Goal: Information Seeking & Learning: Find contact information

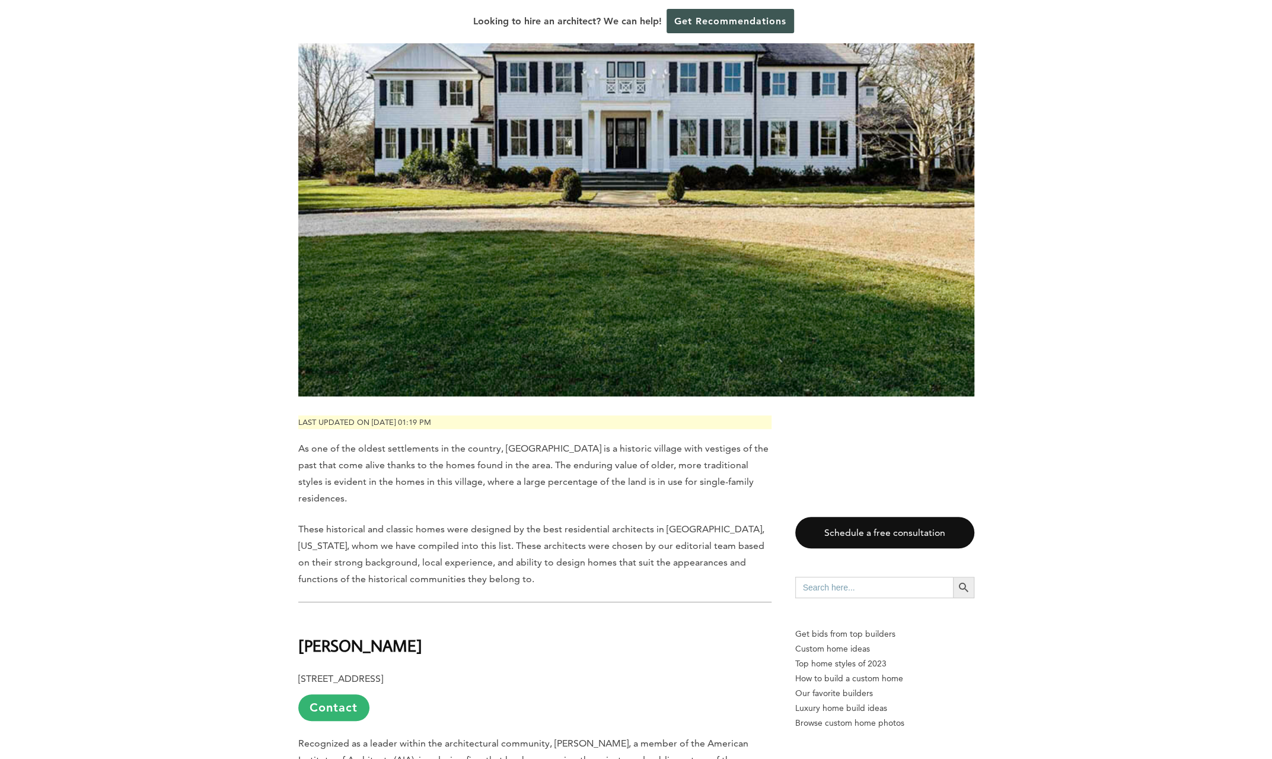
scroll to position [534, 0]
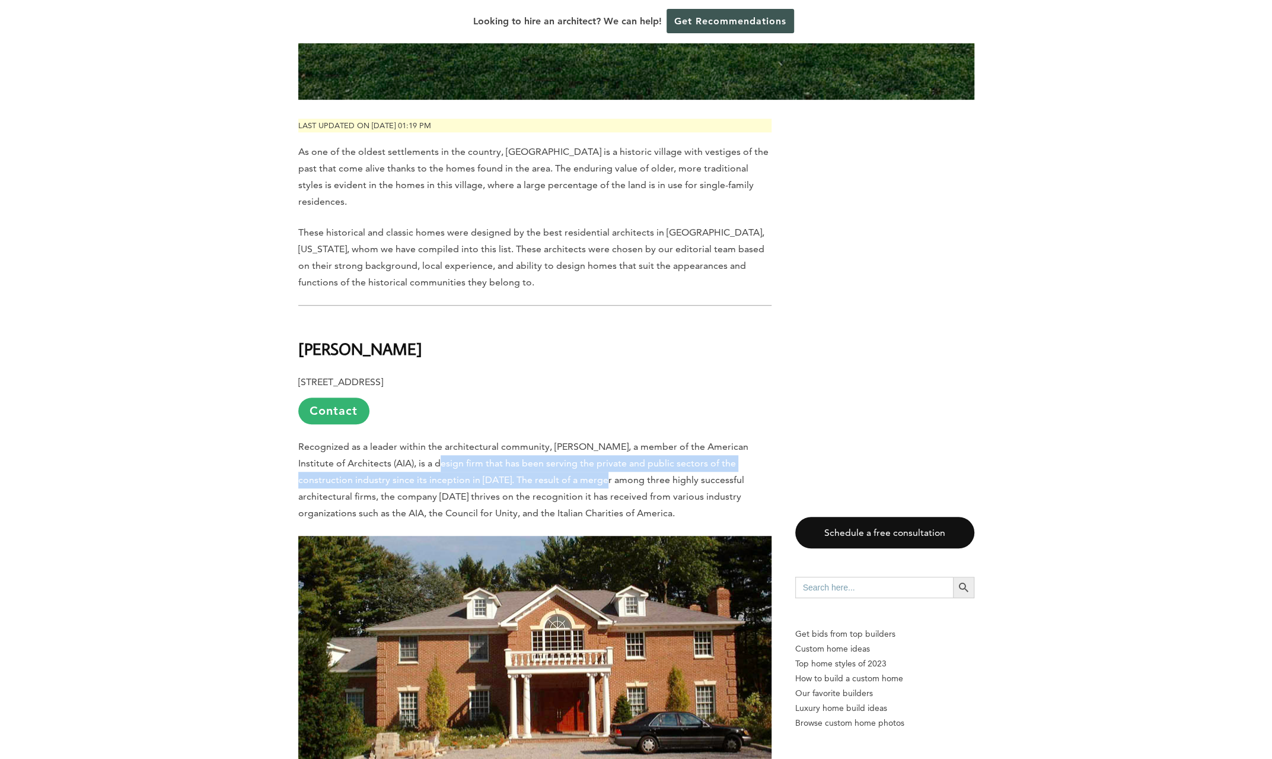
drag, startPoint x: 459, startPoint y: 457, endPoint x: 575, endPoint y: 464, distance: 116.5
click at [575, 464] on p "Recognized as a leader within the architectural community, [PERSON_NAME], a mem…" at bounding box center [534, 479] width 473 height 83
click at [575, 464] on span "Recognized as a leader within the architectural community, [PERSON_NAME], a mem…" at bounding box center [523, 480] width 450 height 78
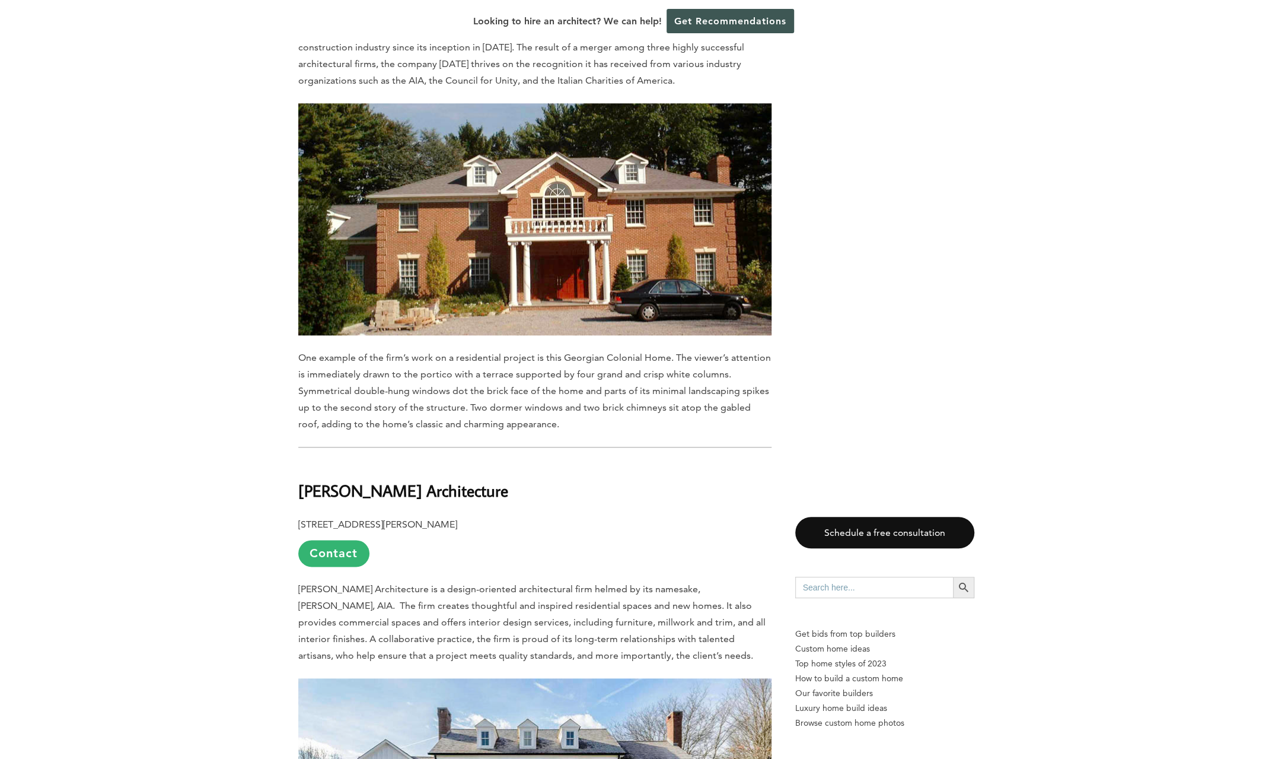
scroll to position [1068, 0]
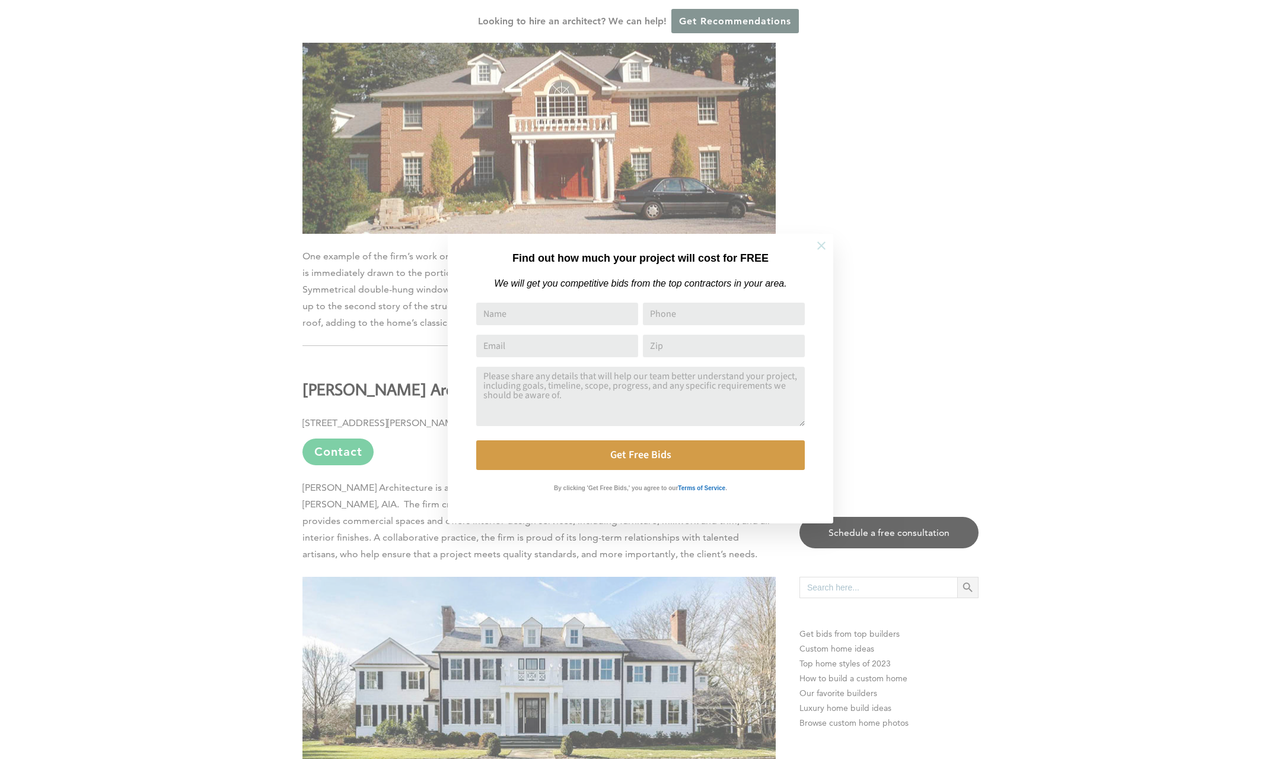
click at [816, 250] on icon at bounding box center [821, 245] width 13 height 13
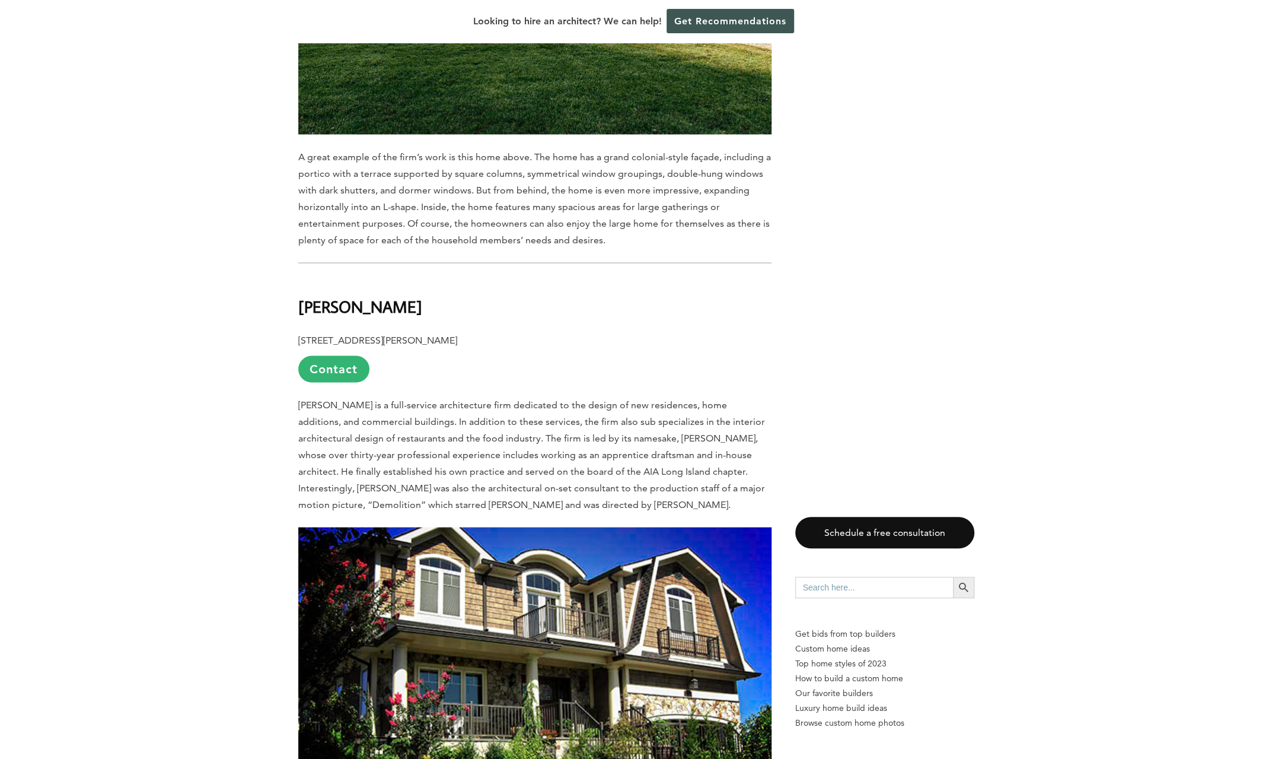
scroll to position [1898, 0]
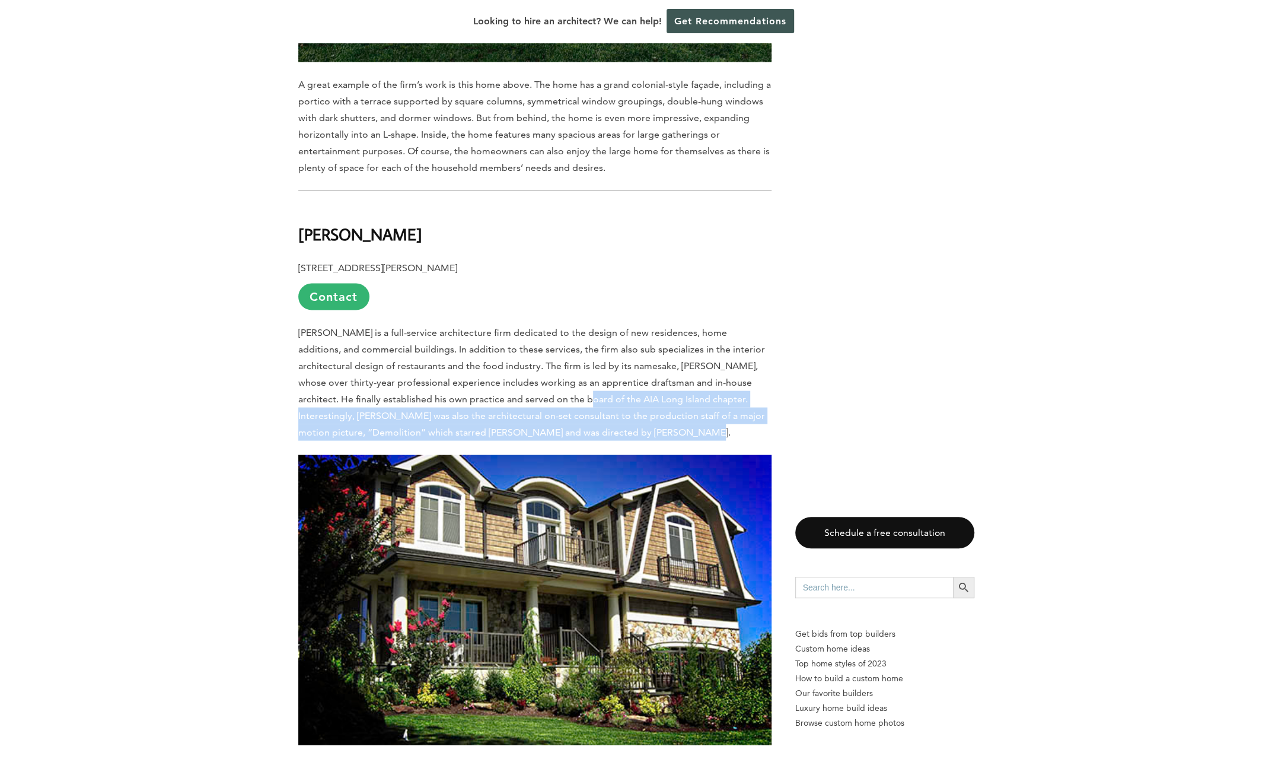
drag, startPoint x: 502, startPoint y: 377, endPoint x: 664, endPoint y: 410, distance: 165.3
click at [664, 410] on p "[PERSON_NAME] is a full-service architecture firm dedicated to the design of ne…" at bounding box center [534, 382] width 473 height 116
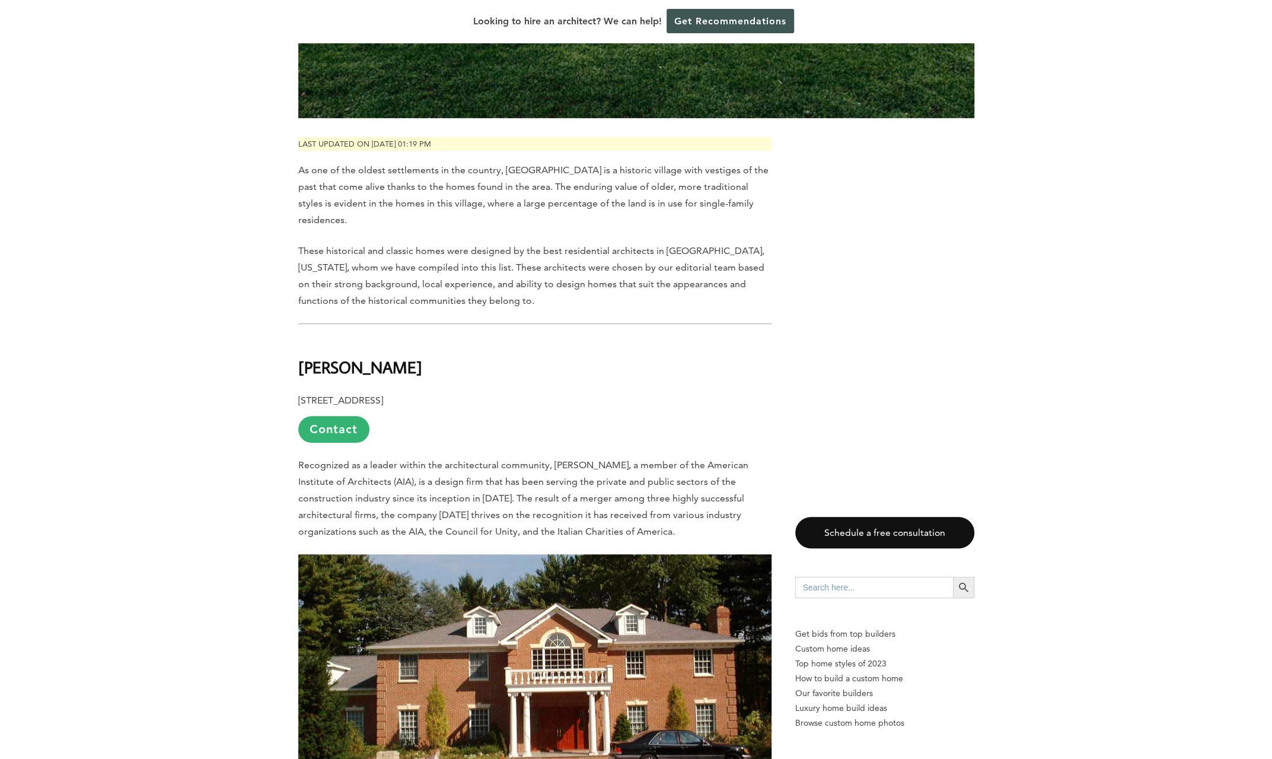
scroll to position [534, 0]
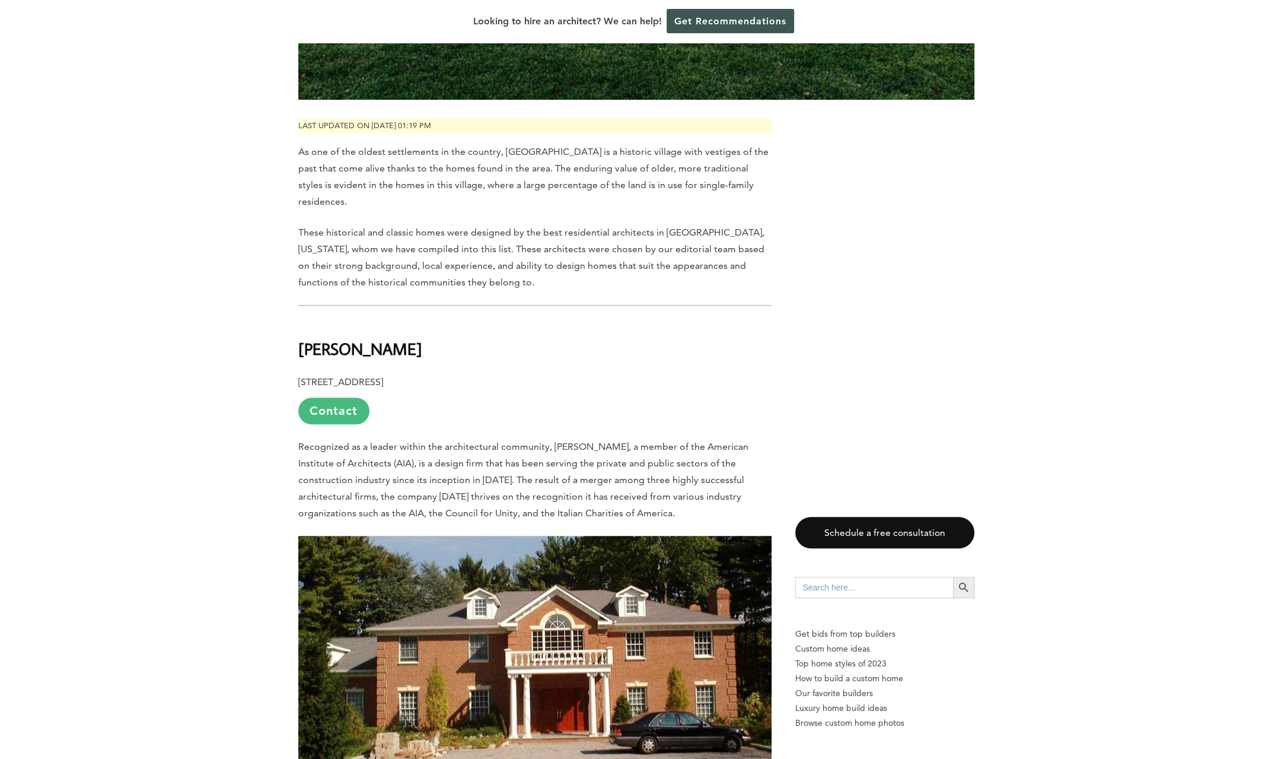
click at [342, 403] on link "Contact" at bounding box center [333, 410] width 71 height 27
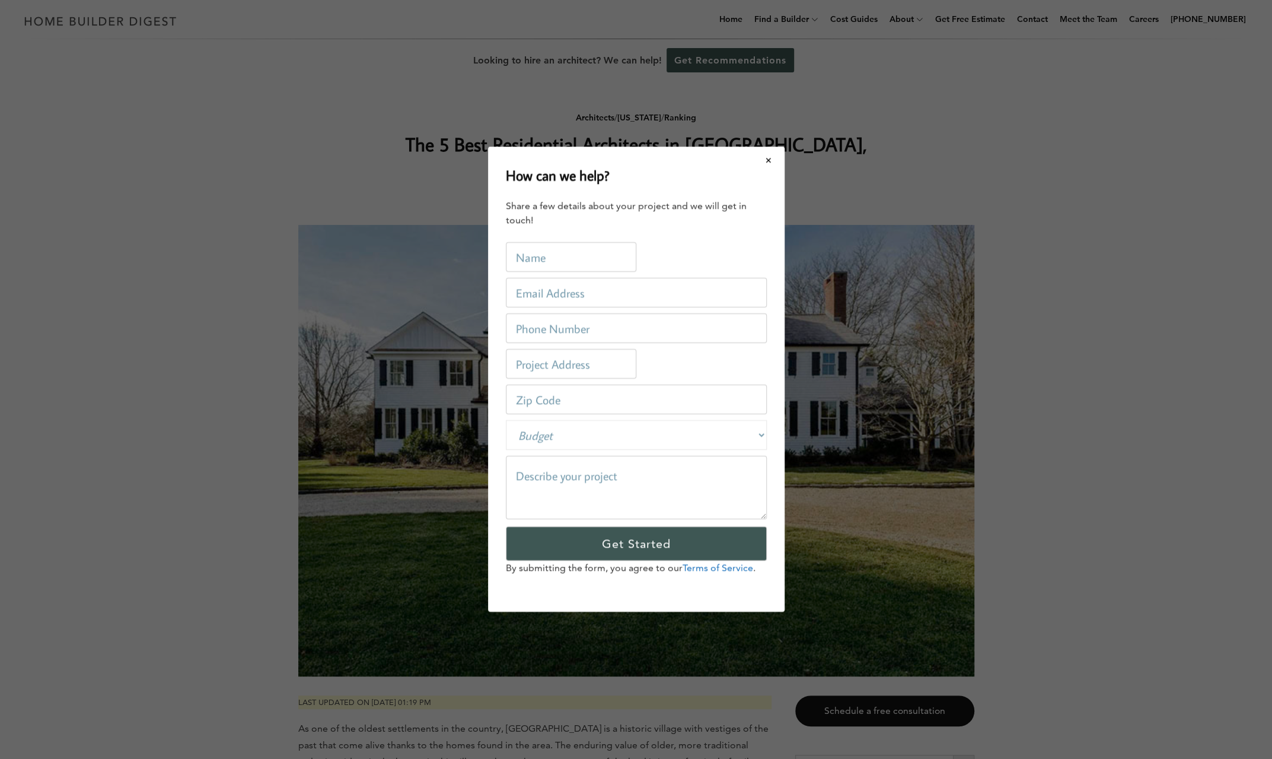
scroll to position [0, 0]
click at [770, 168] on button "Close modal" at bounding box center [773, 160] width 31 height 25
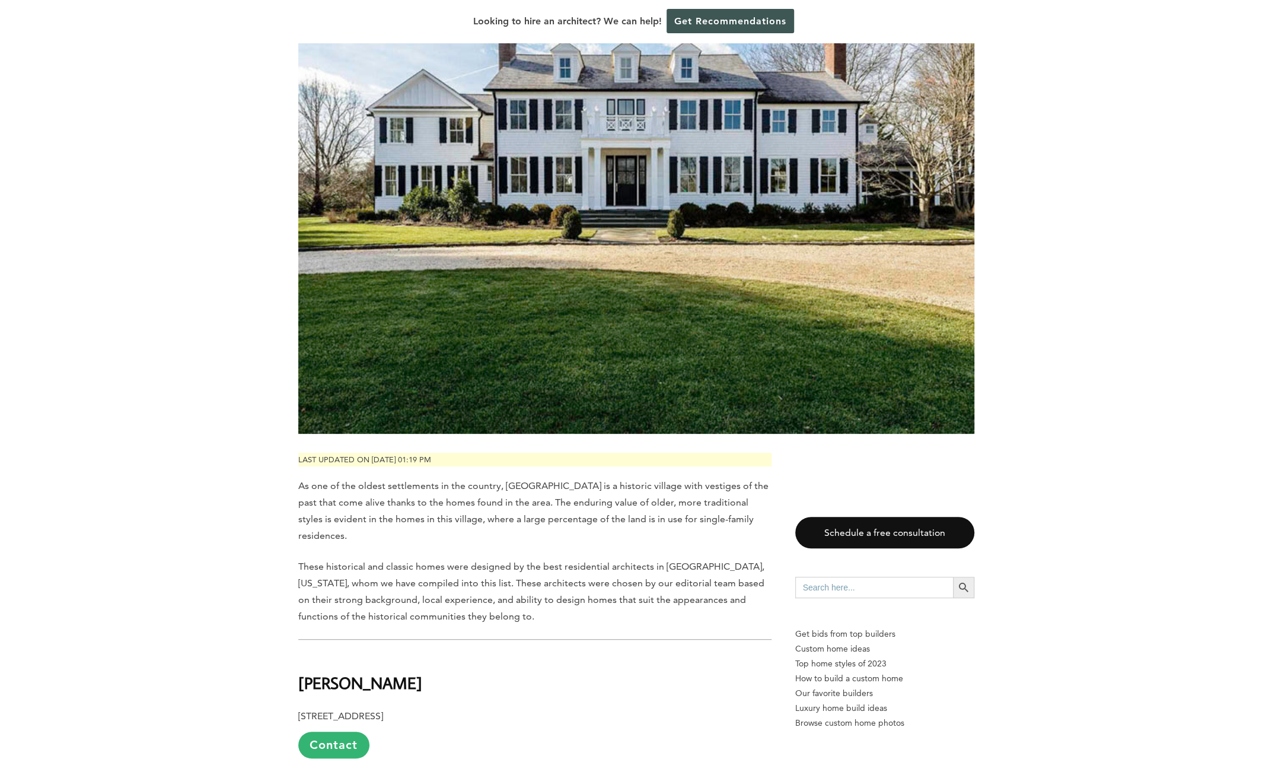
scroll to position [356, 0]
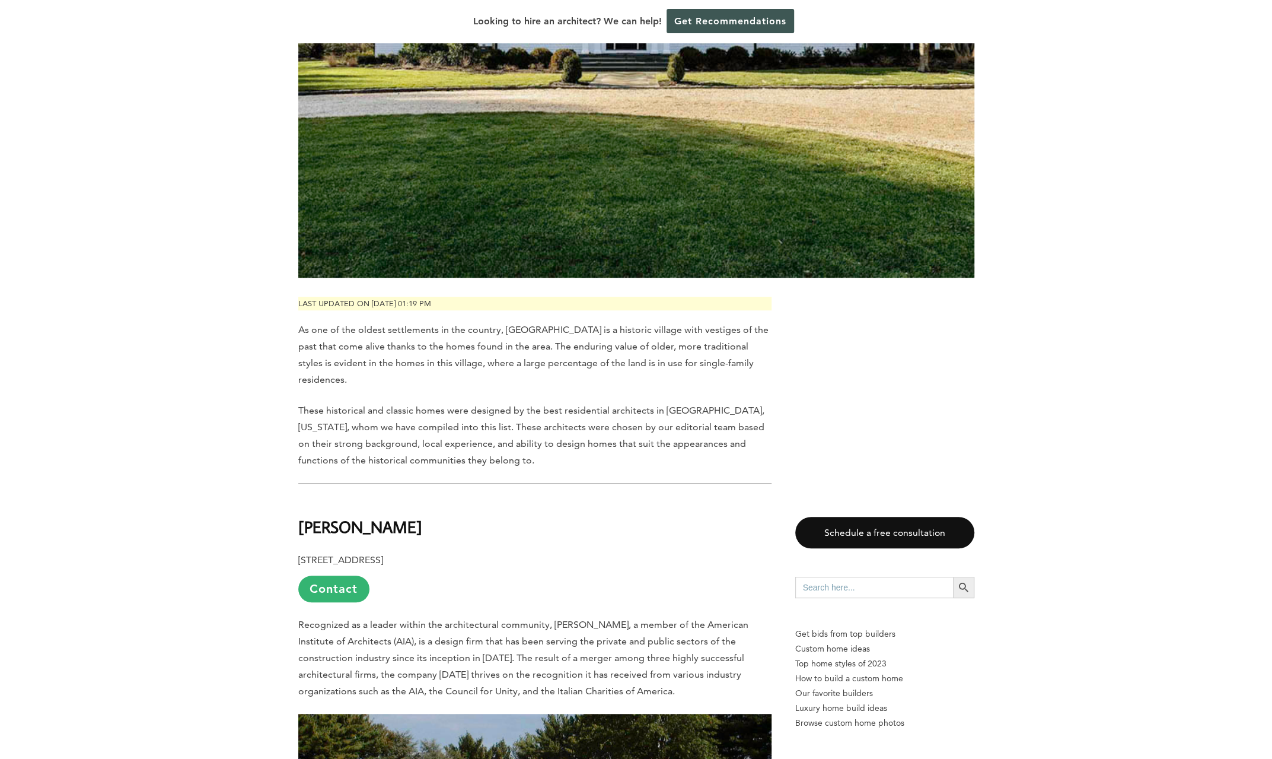
drag, startPoint x: 463, startPoint y: 523, endPoint x: 306, endPoint y: 514, distance: 156.8
click at [302, 516] on b "[PERSON_NAME]" at bounding box center [360, 526] width 124 height 21
drag, startPoint x: 291, startPoint y: 504, endPoint x: 457, endPoint y: 499, distance: 166.2
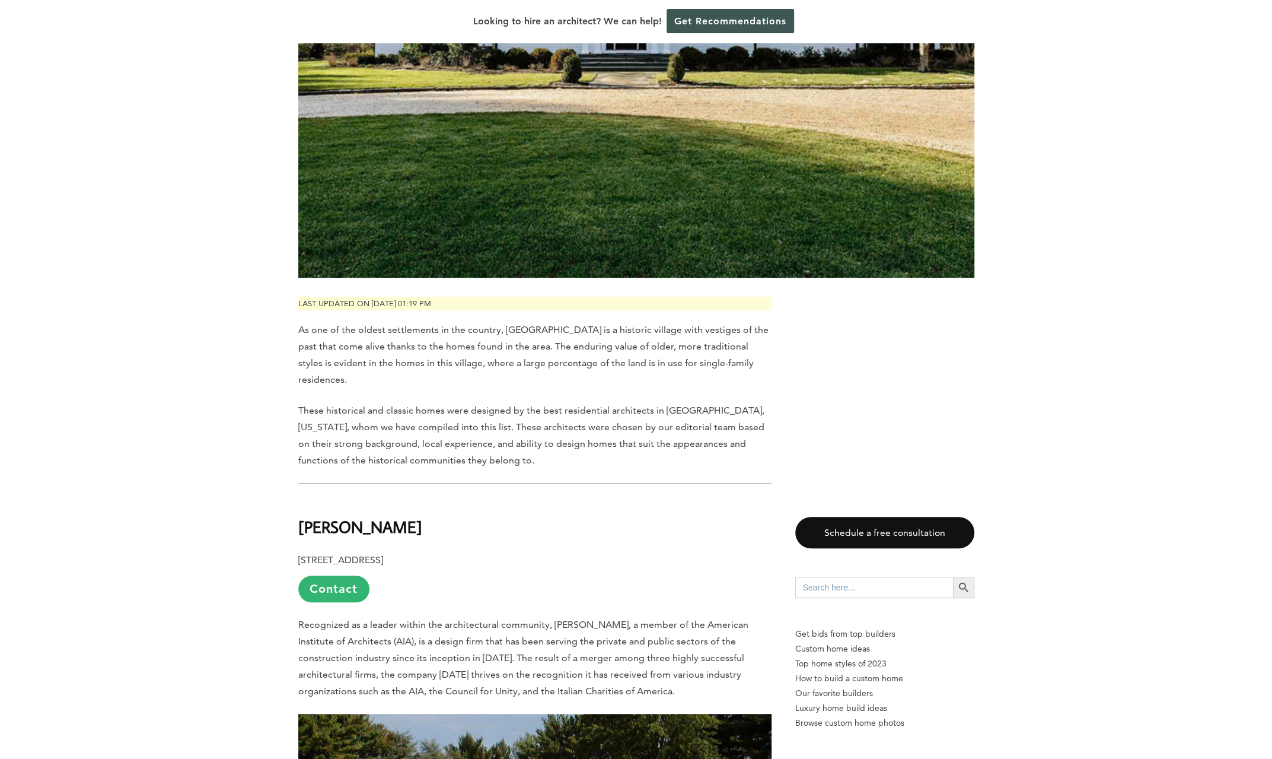
copy b "[PERSON_NAME]"
drag, startPoint x: 369, startPoint y: 576, endPoint x: 354, endPoint y: 573, distance: 15.7
click at [368, 576] on p "[STREET_ADDRESS] Contact" at bounding box center [534, 577] width 473 height 50
click at [354, 575] on link "Contact" at bounding box center [333, 588] width 71 height 27
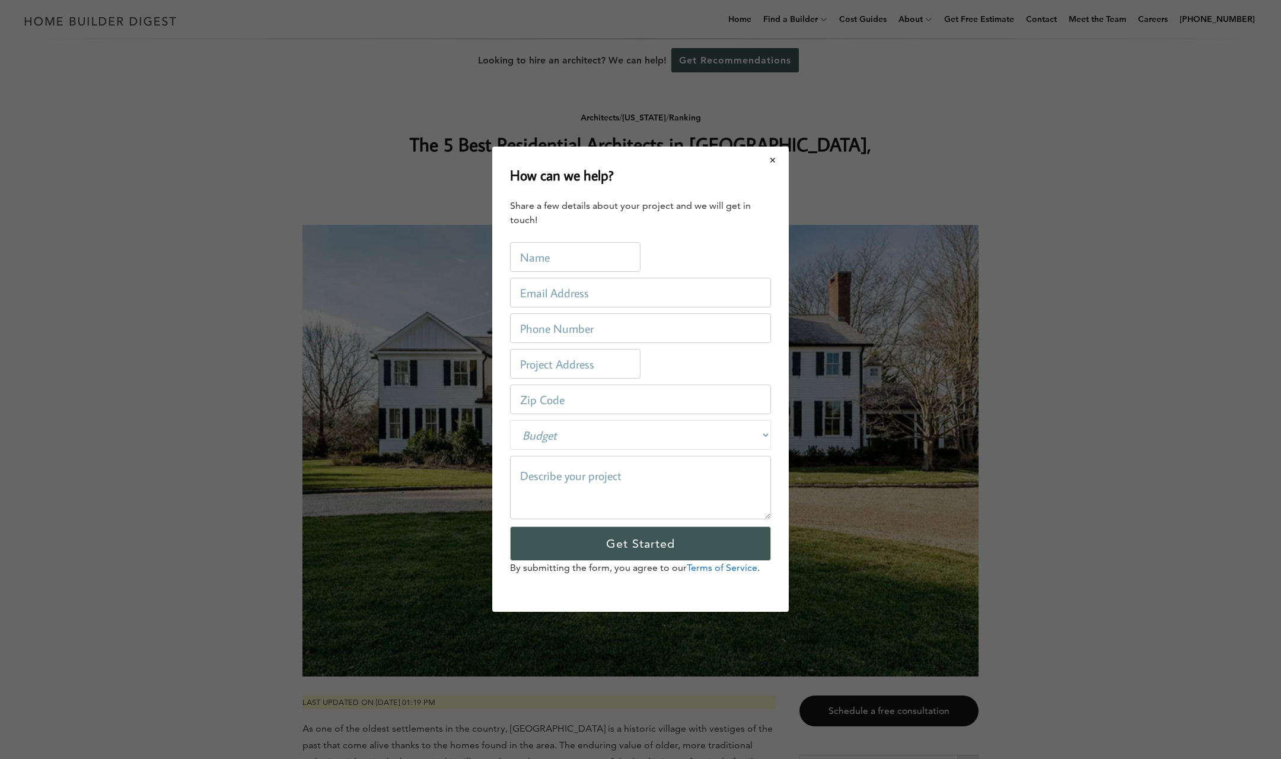
click at [785, 158] on button "Close modal" at bounding box center [773, 160] width 31 height 25
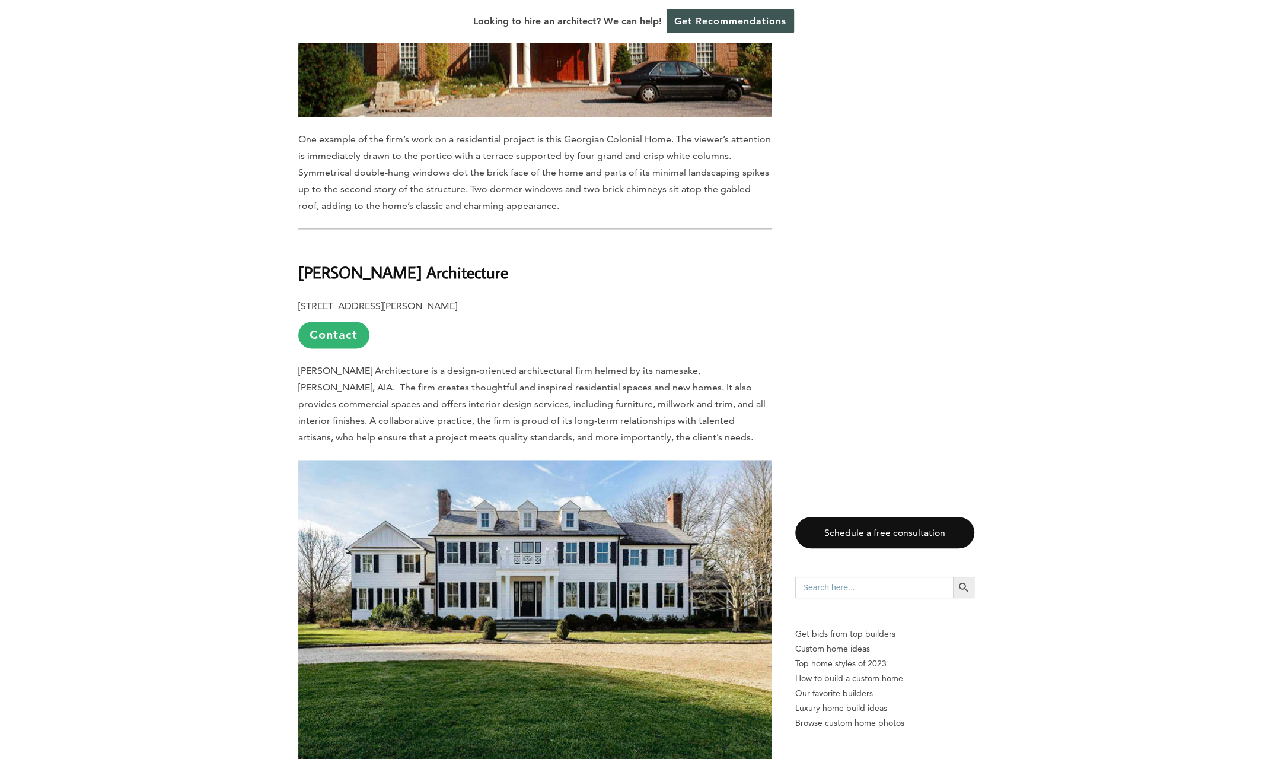
scroll to position [1305, 0]
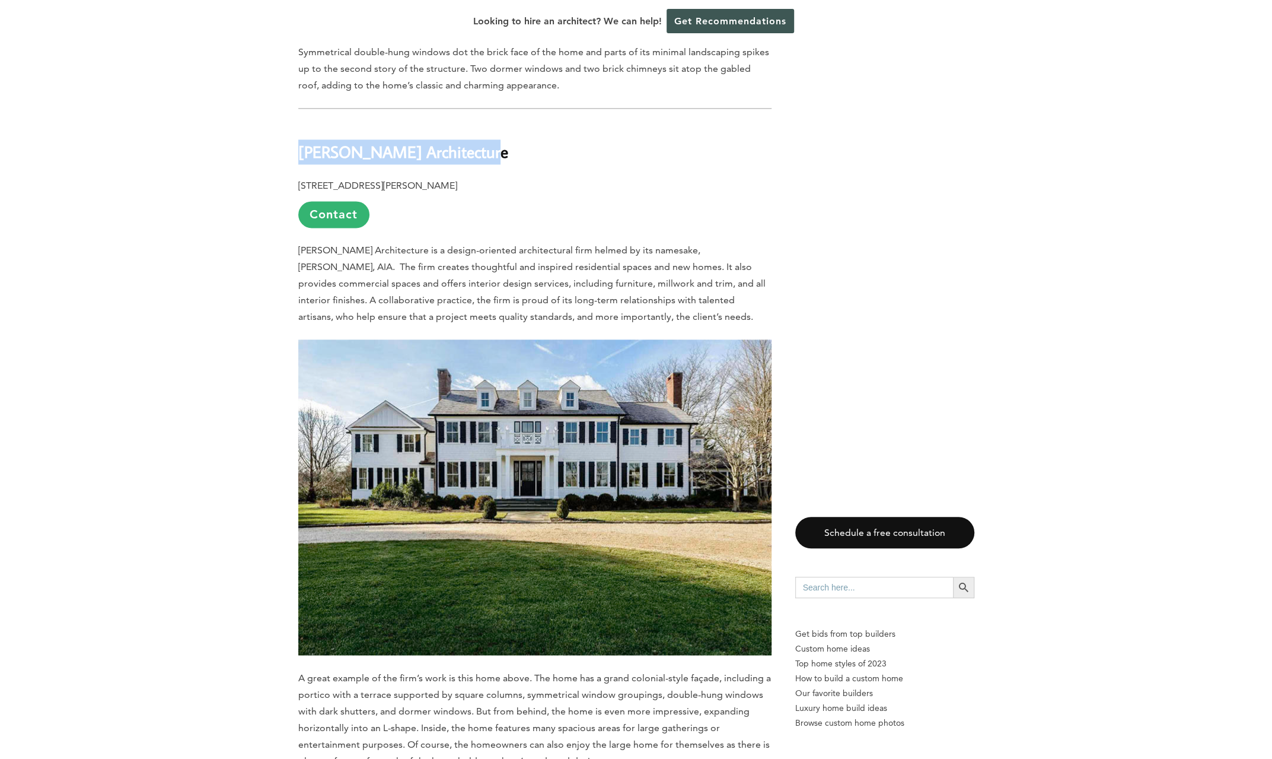
drag, startPoint x: 498, startPoint y: 131, endPoint x: 287, endPoint y: 131, distance: 211.2
copy b "[PERSON_NAME] Architecture"
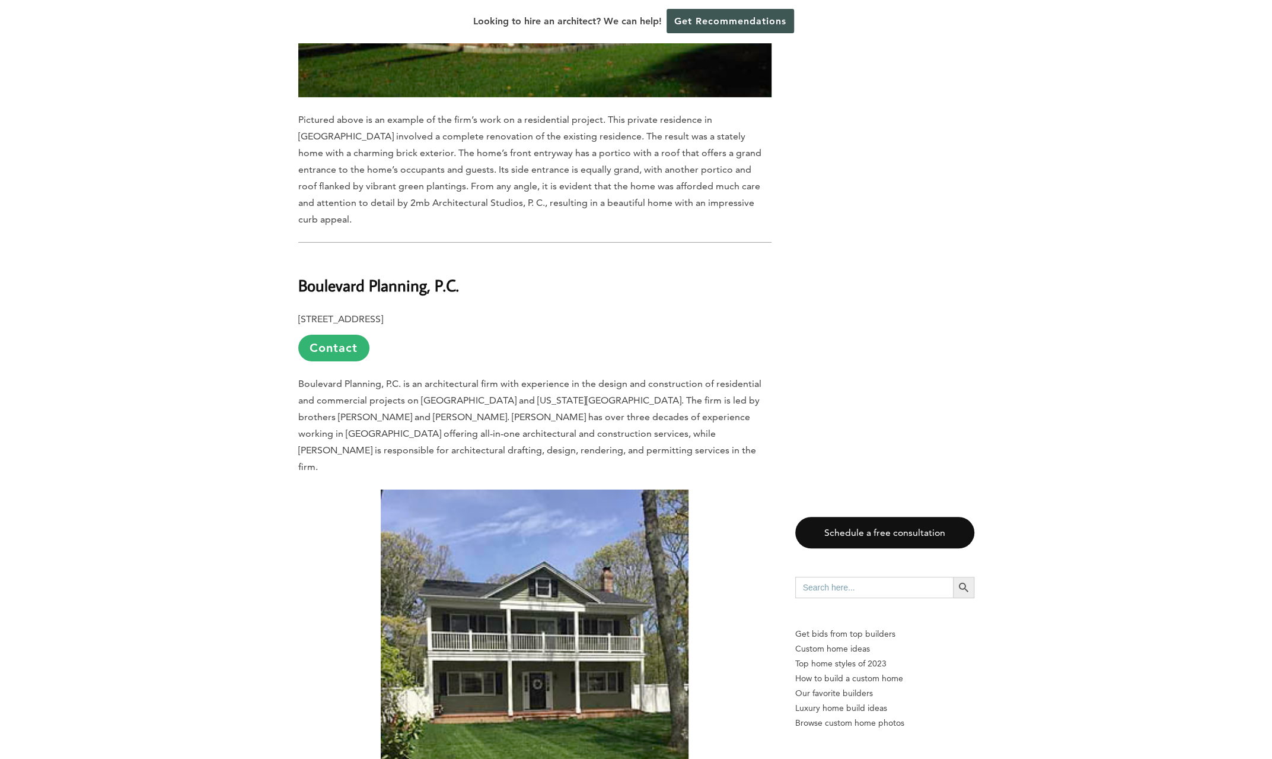
scroll to position [3381, 0]
